Goal: Transaction & Acquisition: Purchase product/service

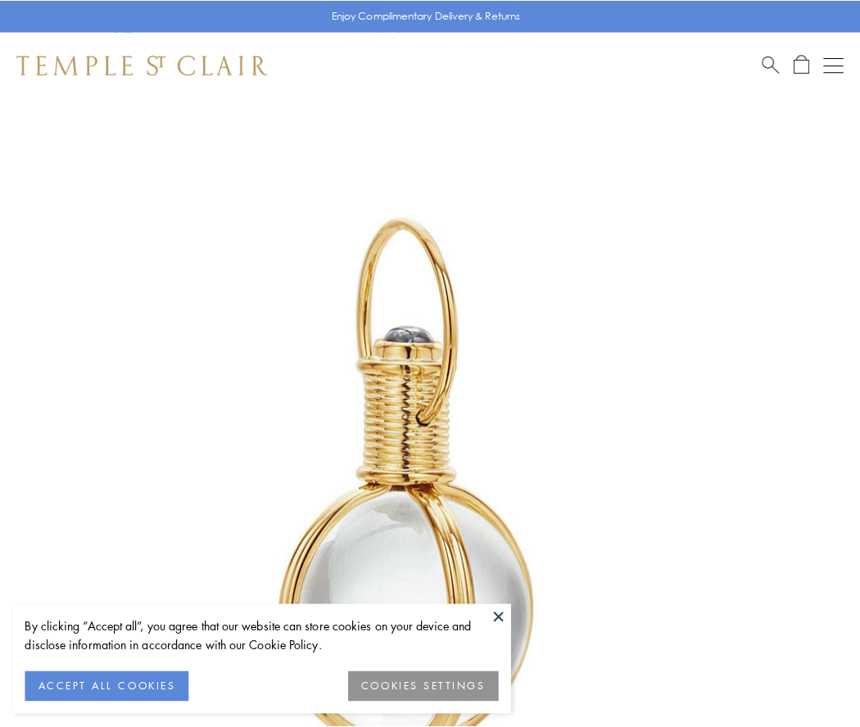
scroll to position [428, 0]
